Goal: Task Accomplishment & Management: Use online tool/utility

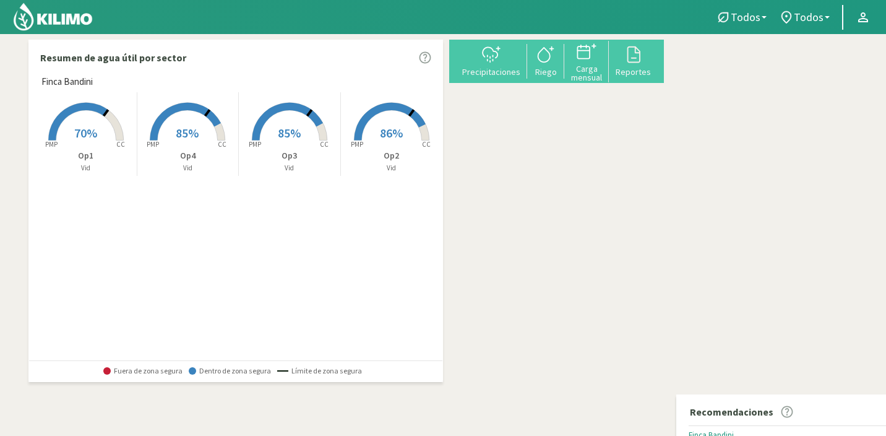
click at [84, 126] on span "70%" at bounding box center [85, 132] width 23 height 15
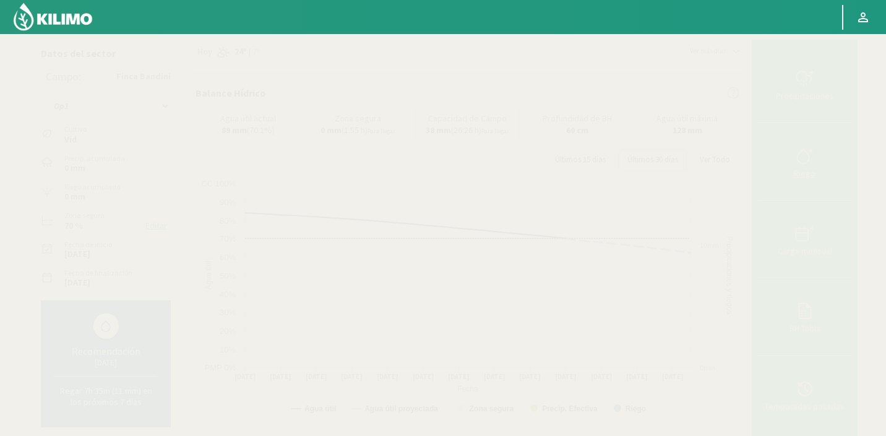
click at [812, 174] on div "Riego" at bounding box center [805, 173] width 86 height 9
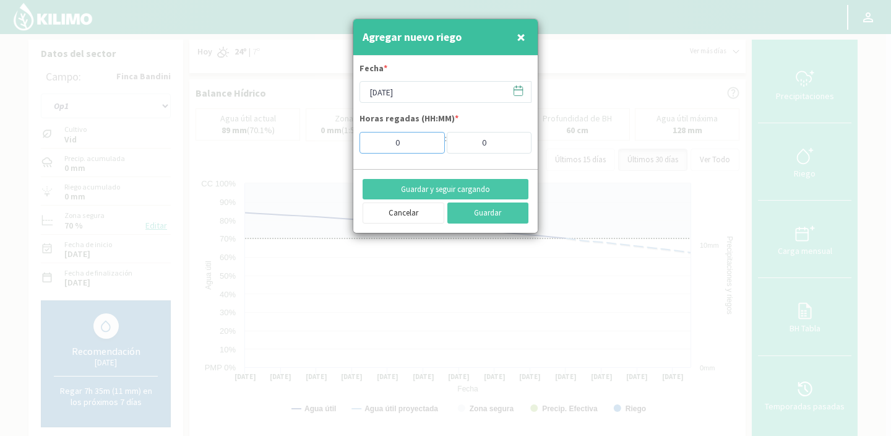
click at [412, 145] on input "0" at bounding box center [402, 143] width 85 height 22
type input "17"
click at [469, 147] on input "0" at bounding box center [489, 143] width 85 height 22
type input "0"
type input "30"
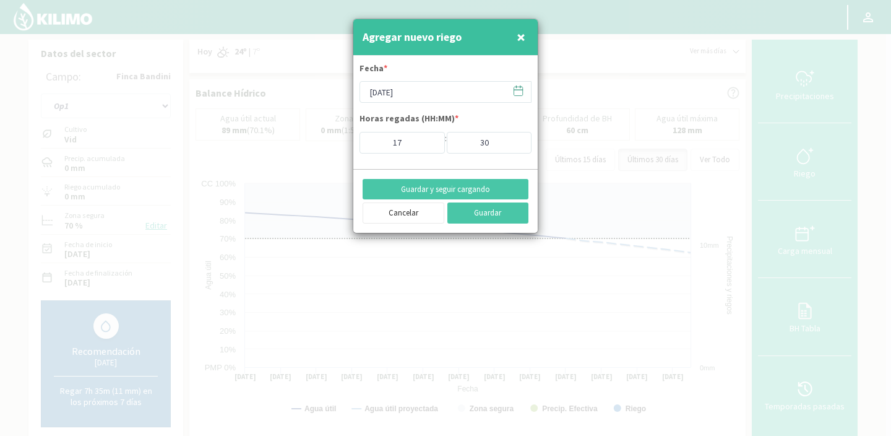
click at [516, 91] on icon at bounding box center [518, 91] width 12 height 12
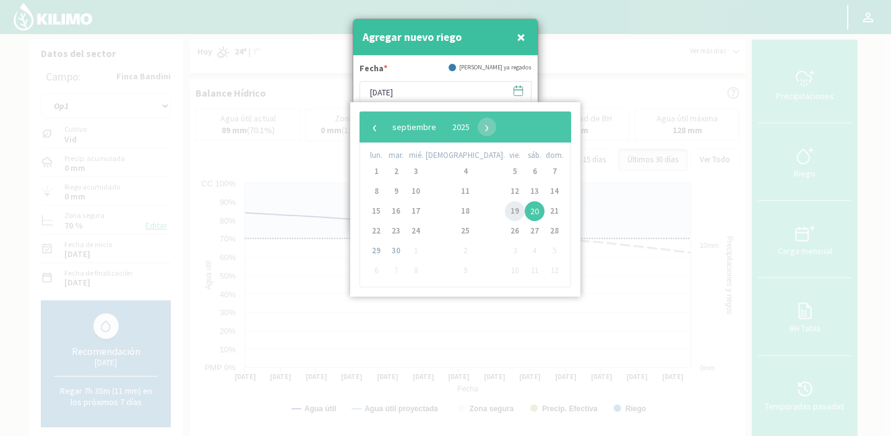
click at [505, 209] on span "19" at bounding box center [515, 211] width 20 height 20
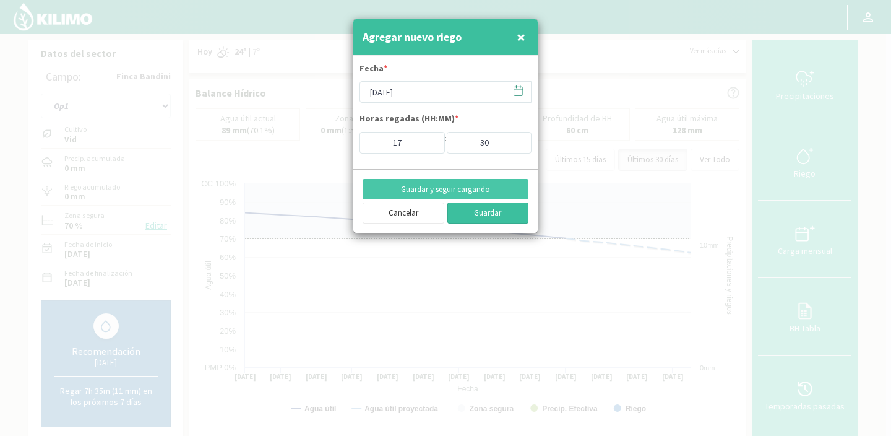
click at [485, 210] on button "Guardar" at bounding box center [488, 212] width 82 height 21
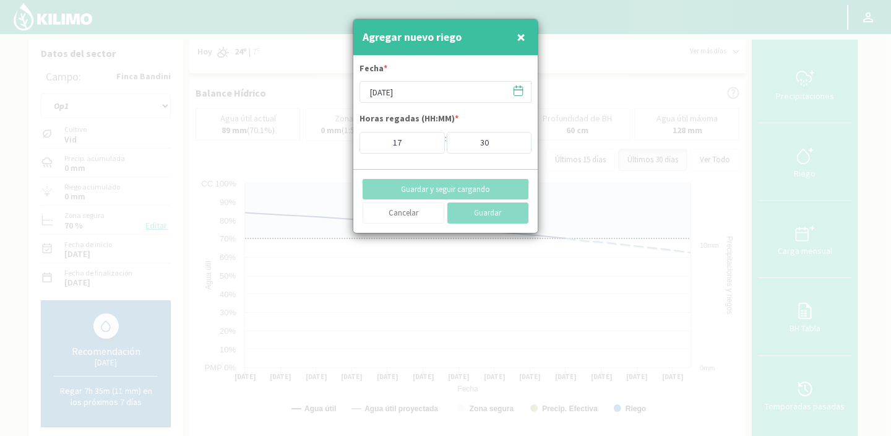
type input "[DATE]"
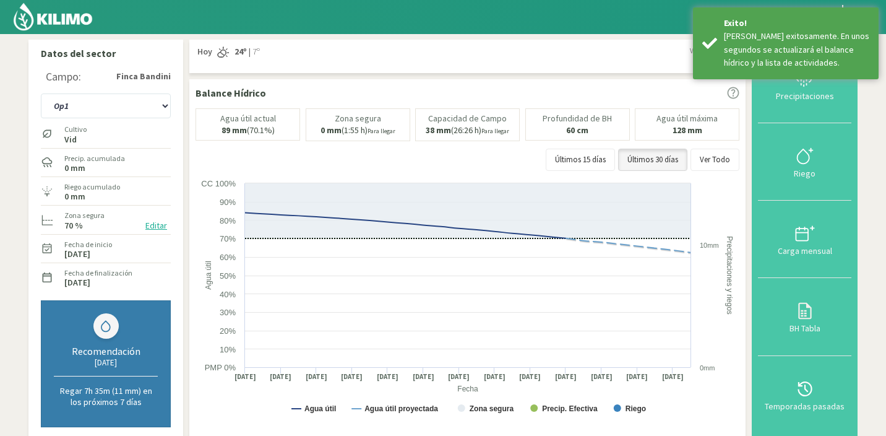
click at [80, 17] on img at bounding box center [52, 17] width 81 height 30
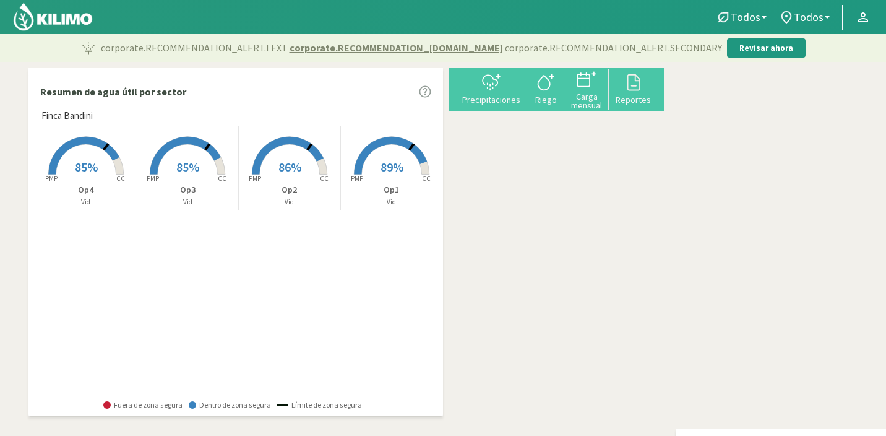
click at [402, 164] on rect at bounding box center [391, 175] width 99 height 99
